Goal: Task Accomplishment & Management: Use online tool/utility

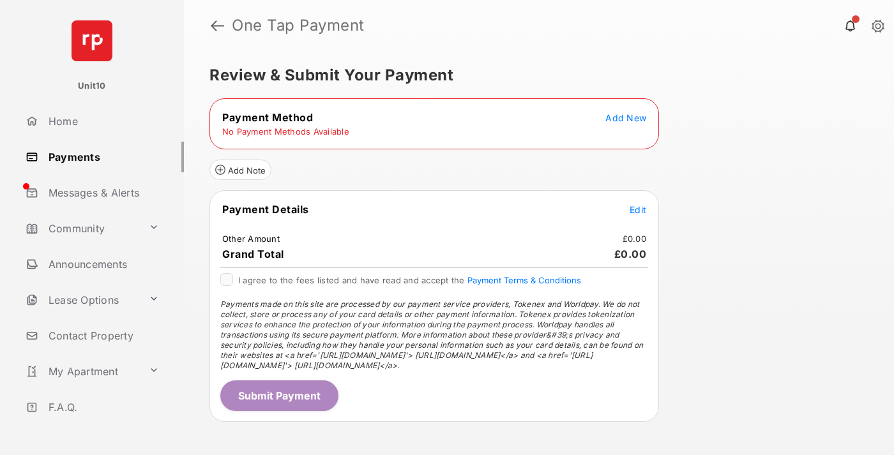
click at [626, 117] on span "Add New" at bounding box center [625, 117] width 41 height 11
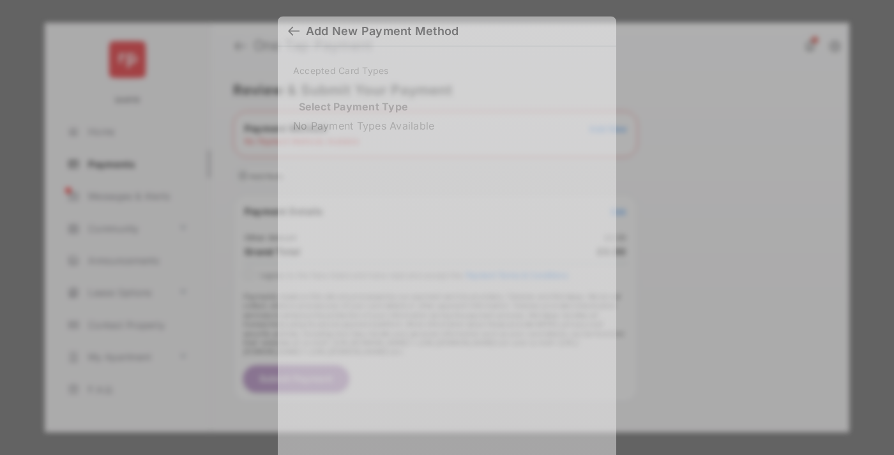
scroll to position [9, 0]
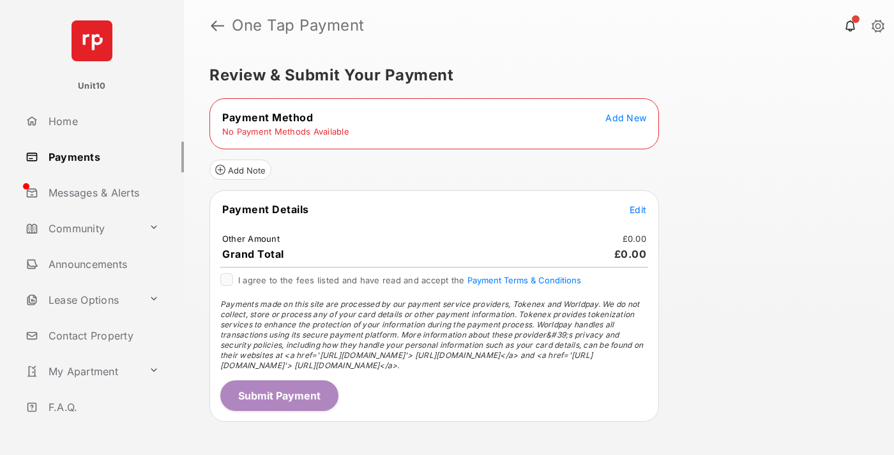
click at [626, 117] on span "Add New" at bounding box center [625, 117] width 41 height 11
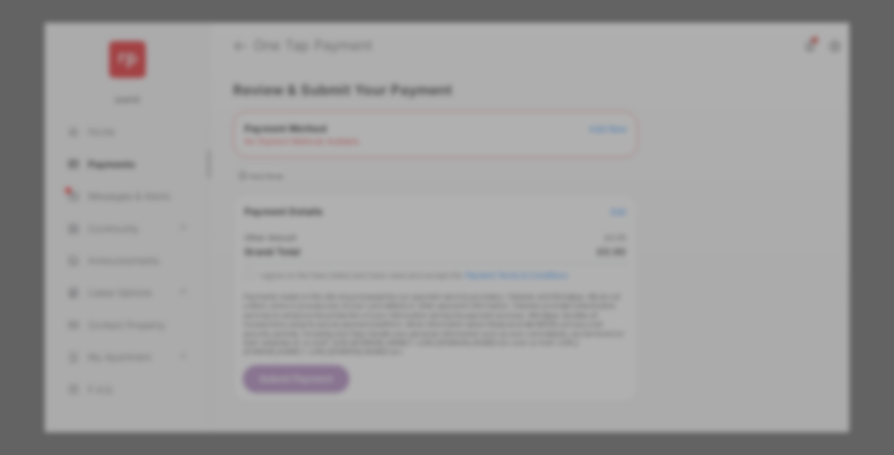
scroll to position [11, 0]
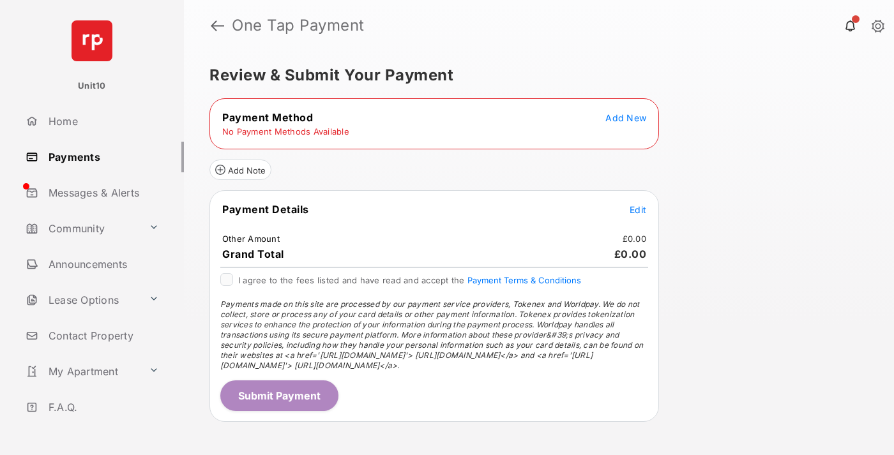
click at [626, 117] on span "Add New" at bounding box center [625, 117] width 41 height 11
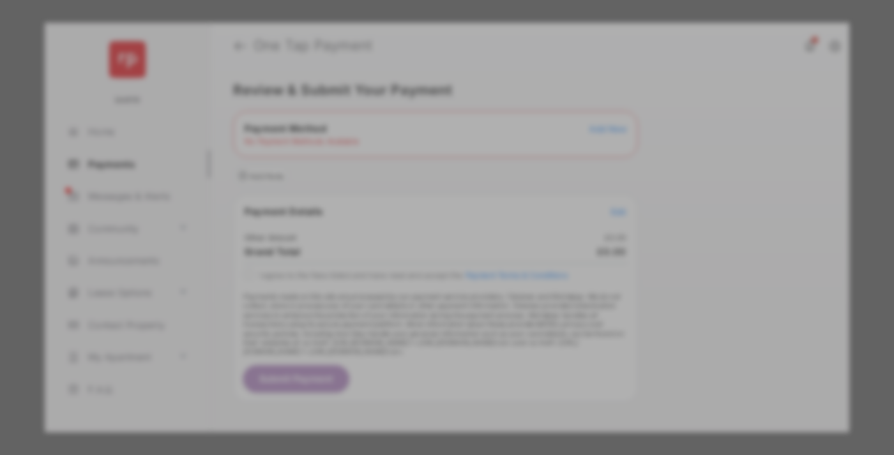
scroll to position [11, 0]
